Goal: Check status: Check status

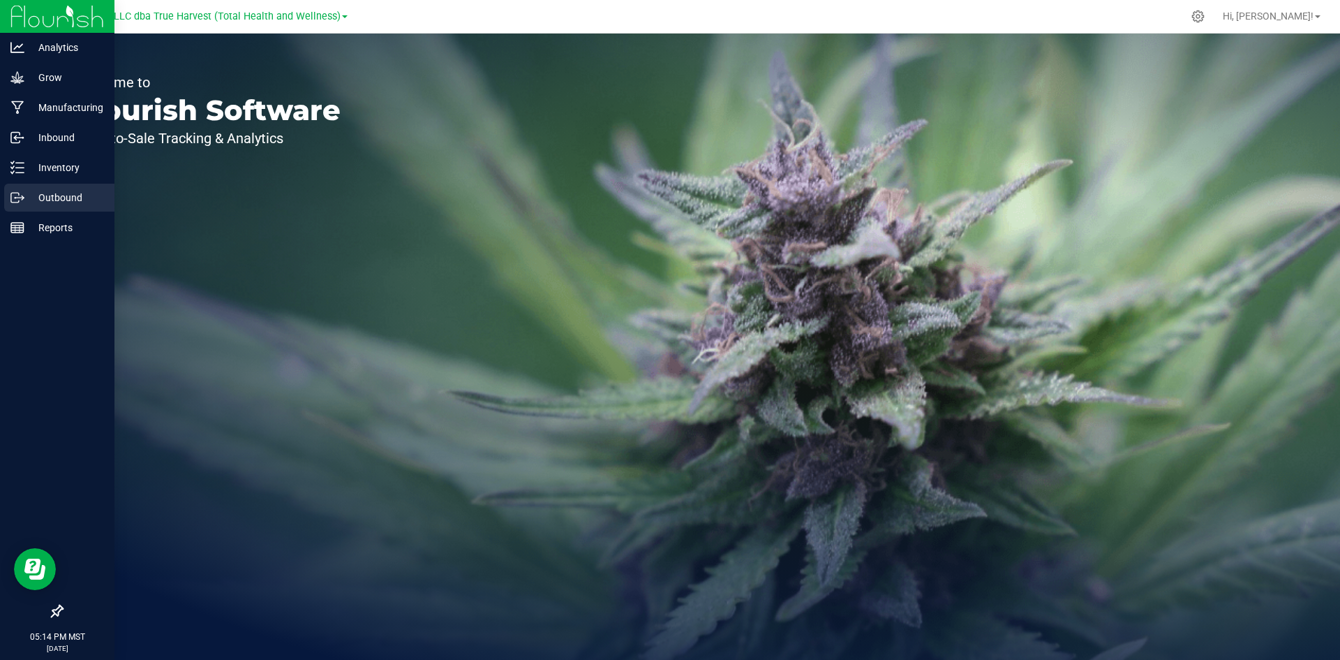
click at [13, 187] on div "Outbound" at bounding box center [59, 198] width 110 height 28
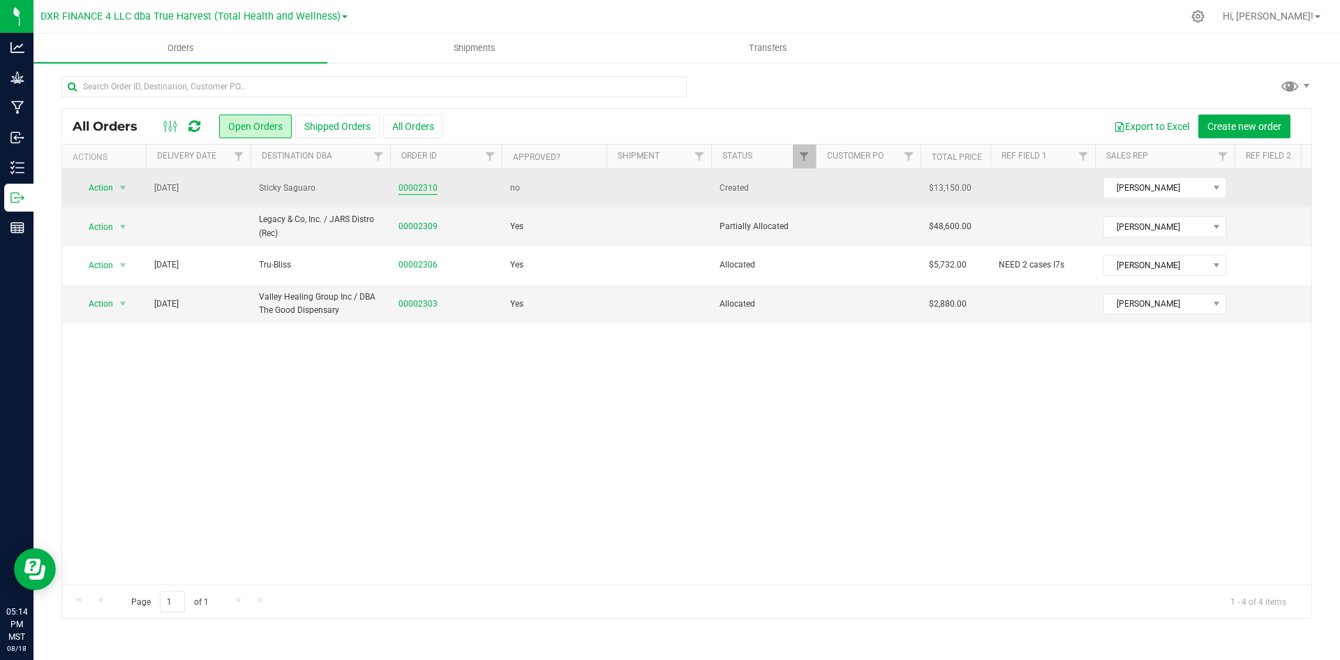
click at [420, 190] on link "00002310" at bounding box center [418, 188] width 39 height 13
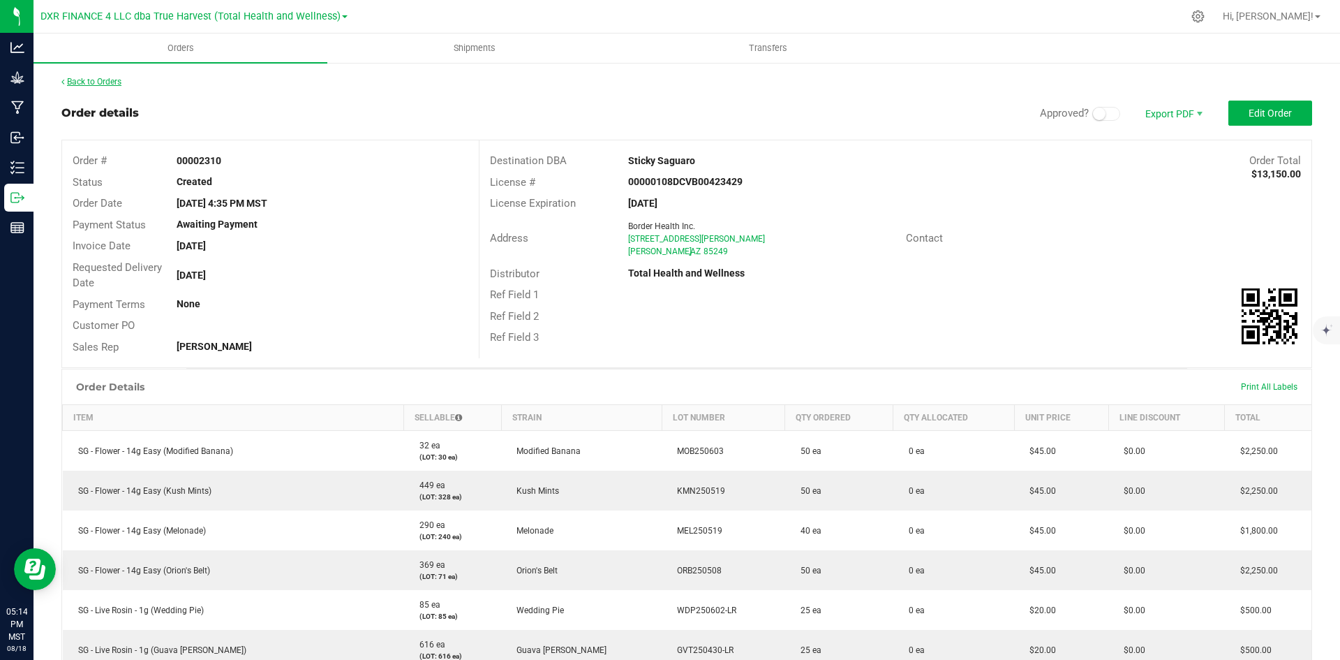
click at [117, 77] on link "Back to Orders" at bounding box center [91, 82] width 60 height 10
